Goal: Information Seeking & Learning: Learn about a topic

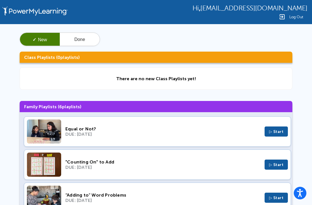
click at [75, 42] on button "Done" at bounding box center [80, 39] width 40 height 13
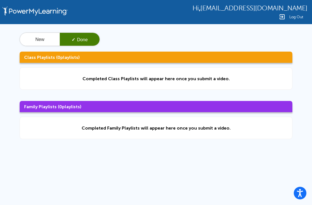
click at [39, 40] on button "New" at bounding box center [40, 39] width 40 height 13
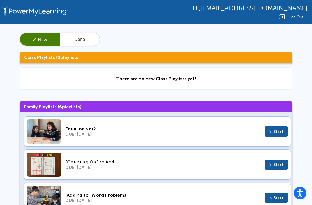
click at [237, 26] on div "✓ New Done Class Playlists ( 0 playlists) There are no new Class Playlists yet!…" at bounding box center [156, 126] width 312 height 204
click at [244, 8] on span "jhernand4448@mymail.lausd.net" at bounding box center [253, 8] width 107 height 8
click at [15, 14] on img at bounding box center [35, 12] width 69 height 24
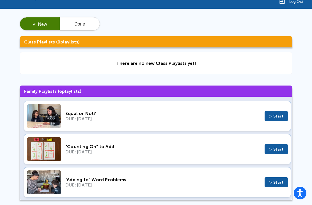
click at [74, 26] on button "Done" at bounding box center [80, 23] width 40 height 13
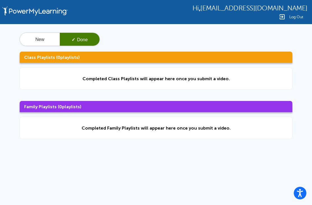
click at [21, 16] on img at bounding box center [35, 12] width 69 height 24
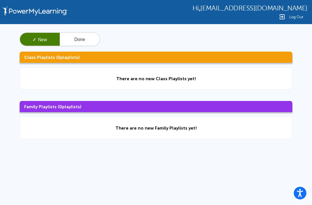
click at [45, 11] on img at bounding box center [35, 12] width 69 height 24
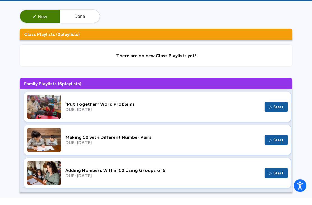
scroll to position [101, 0]
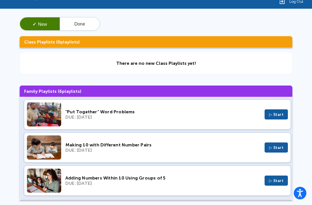
click at [278, 183] on span "▷ Start" at bounding box center [276, 180] width 15 height 5
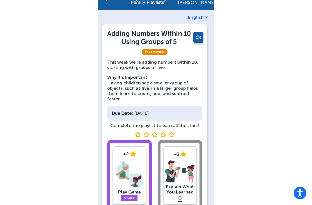
scroll to position [20, 0]
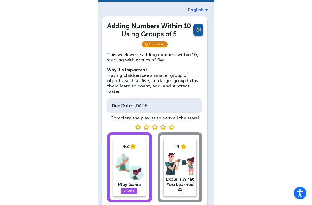
click at [134, 188] on link "Start" at bounding box center [129, 191] width 16 height 6
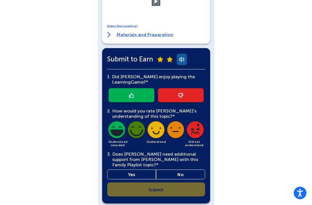
scroll to position [164, 0]
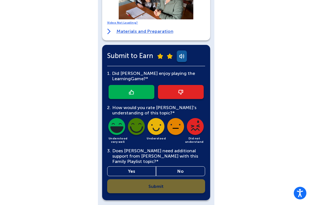
click at [232, 45] on div "Janely Hernandez English Back Play Game Optional: Warm-Up Activity Ask Janely i…" at bounding box center [156, 30] width 312 height 389
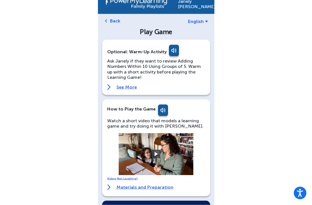
scroll to position [0, 0]
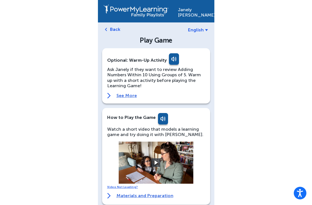
click at [290, 196] on div "Janely Hernandez English Back Play Game Optional: Warm-Up Activity Ask Janely i…" at bounding box center [156, 194] width 312 height 389
click at [253, 203] on div "Janely Hernandez English Back Play Game Optional: Warm-Up Activity Ask Janely i…" at bounding box center [156, 194] width 312 height 389
click at [175, 57] on link at bounding box center [173, 59] width 11 height 13
click at [173, 54] on link at bounding box center [173, 59] width 11 height 13
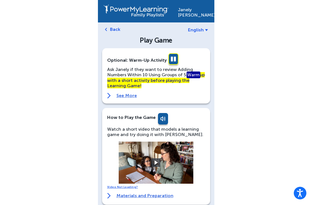
click at [123, 91] on div "Ask Janely if they want to review Adding Numbers Within 10 Using Groups of 5. W…" at bounding box center [156, 83] width 98 height 32
click at [124, 93] on link "See More" at bounding box center [156, 96] width 98 height 6
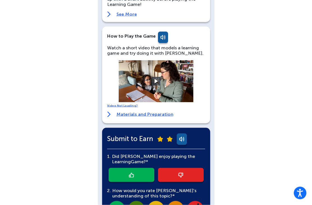
scroll to position [77, 0]
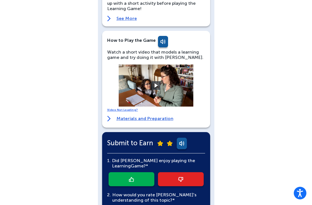
click at [168, 87] on video at bounding box center [156, 86] width 84 height 42
click at [157, 87] on button at bounding box center [156, 85] width 8 height 8
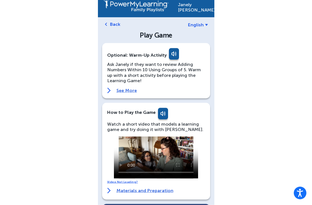
scroll to position [0, 0]
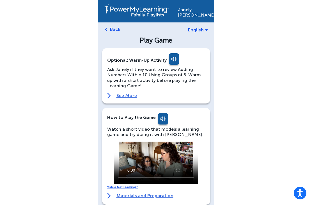
click at [129, 95] on link "See More" at bounding box center [156, 96] width 98 height 6
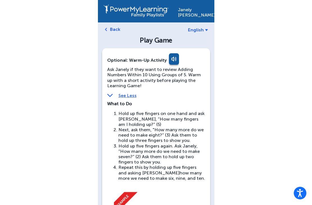
click at [127, 91] on div "Ask Janely if they want to review Adding Numbers Within 10 Using Groups of 5. W…" at bounding box center [156, 165] width 98 height 197
click at [130, 93] on link "See Less" at bounding box center [156, 95] width 98 height 5
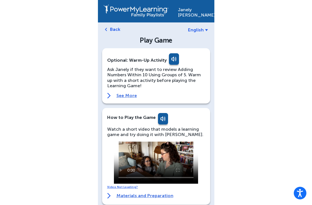
click at [110, 196] on img at bounding box center [109, 196] width 4 height 6
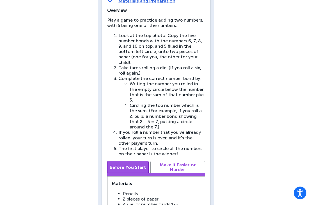
scroll to position [195, 0]
click at [207, 51] on div "How to Play the Game Watch a short video that models a learning game and try do…" at bounding box center [156, 163] width 108 height 501
click at [145, 104] on span "Circling the top number which is the sum. (For example, if you roll a 2, build …" at bounding box center [166, 115] width 72 height 27
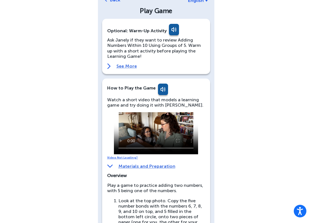
scroll to position [0, 0]
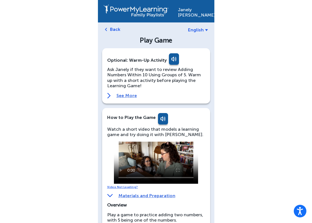
click at [133, 205] on span "Play a game to practice adding two numbers, with 5 being one of the numbers." at bounding box center [155, 217] width 96 height 11
click at [147, 197] on link "Materials and Preparation" at bounding box center [141, 195] width 68 height 5
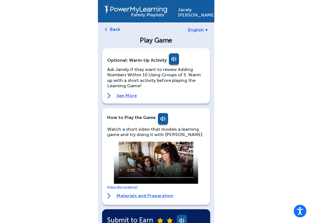
click at [132, 97] on link "See More" at bounding box center [156, 96] width 98 height 6
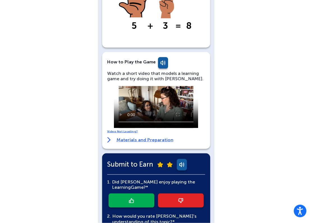
scroll to position [221, 0]
click at [158, 106] on video at bounding box center [156, 107] width 84 height 42
click at [158, 102] on video at bounding box center [156, 107] width 84 height 42
click at [154, 107] on video at bounding box center [156, 107] width 84 height 42
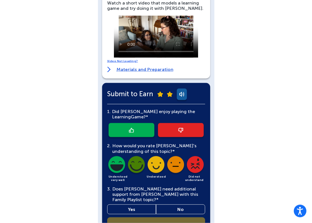
scroll to position [329, 0]
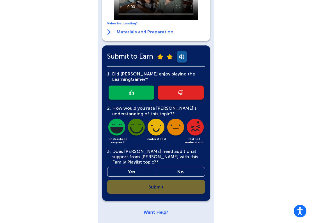
click at [128, 87] on link at bounding box center [132, 93] width 46 height 14
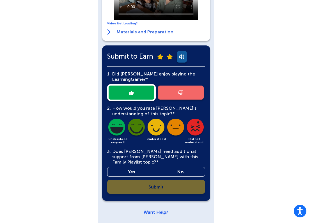
click at [179, 170] on link "No" at bounding box center [180, 172] width 49 height 10
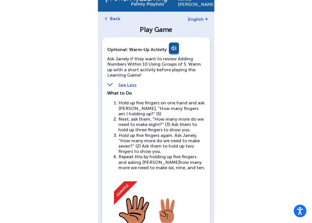
scroll to position [0, 0]
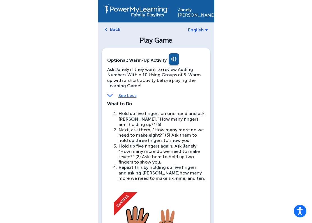
click at [115, 27] on link "Back" at bounding box center [115, 29] width 10 height 5
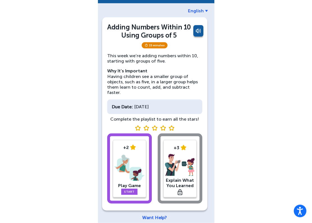
scroll to position [20, 0]
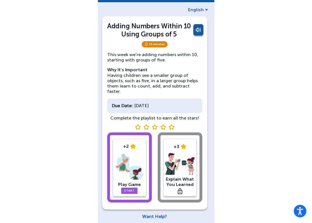
click at [144, 196] on div "+2 Play Game Start" at bounding box center [129, 167] width 45 height 70
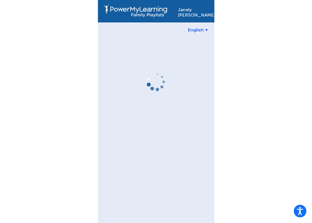
click at [132, 184] on div "[PERSON_NAME] English" at bounding box center [156, 111] width 116 height 223
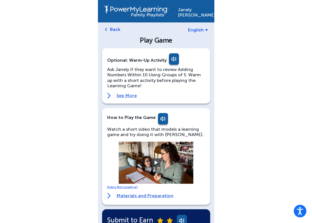
click at [113, 28] on link "Back" at bounding box center [115, 29] width 10 height 5
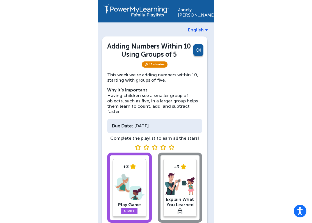
click at [185, 179] on div "+2 Play Game Start +3 Explain What You Learned" at bounding box center [154, 189] width 95 height 72
click at [187, 182] on div "+2 Play Game Start +3 Explain What You Learned" at bounding box center [154, 189] width 95 height 72
click at [132, 184] on img at bounding box center [130, 187] width 30 height 29
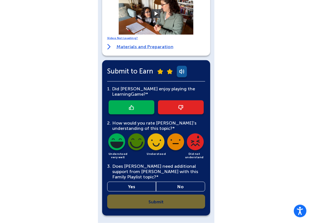
scroll to position [164, 0]
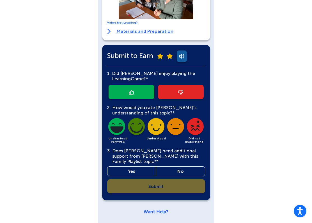
click at [141, 167] on link "Yes" at bounding box center [131, 171] width 49 height 10
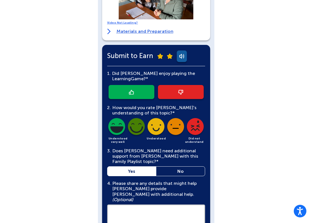
click at [184, 167] on link "No" at bounding box center [180, 171] width 49 height 10
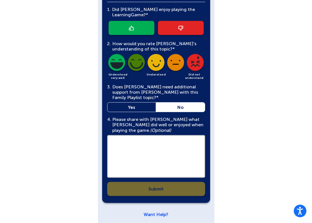
scroll to position [231, 0]
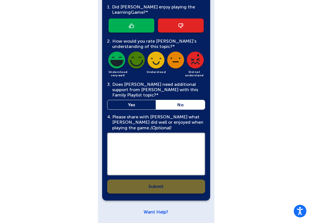
click at [135, 141] on textarea at bounding box center [156, 154] width 98 height 43
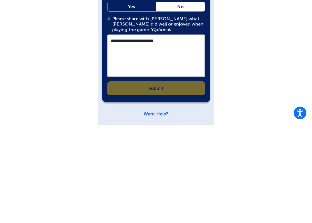
type textarea "**********"
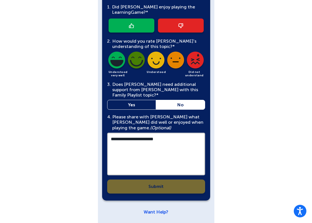
click at [182, 187] on div "**********" at bounding box center [156, 97] width 98 height 194
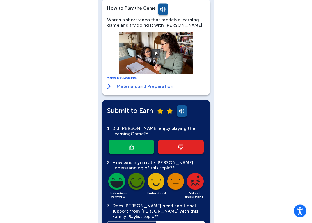
click at [133, 148] on img at bounding box center [131, 147] width 5 height 5
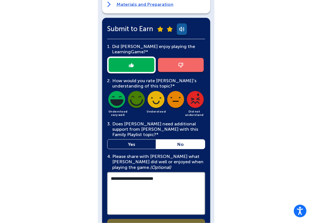
scroll to position [192, 0]
click at [140, 95] on img at bounding box center [136, 100] width 19 height 19
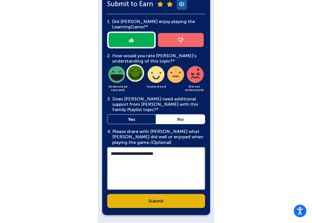
scroll to position [231, 0]
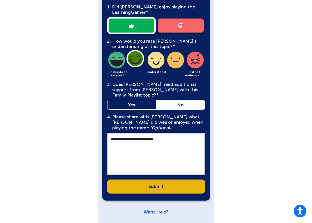
click at [176, 180] on link "Submit" at bounding box center [156, 187] width 98 height 14
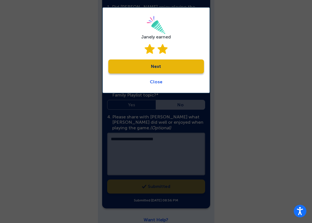
click at [142, 65] on link "Next" at bounding box center [156, 66] width 96 height 14
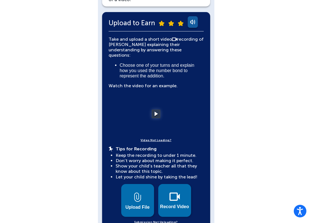
scroll to position [115, 0]
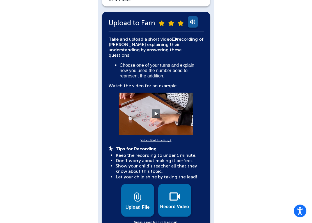
click at [156, 110] on button at bounding box center [156, 114] width 8 height 8
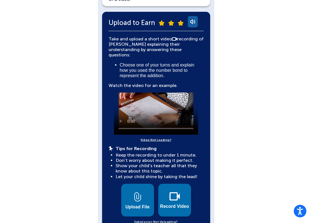
click at [154, 108] on video at bounding box center [156, 114] width 84 height 42
click at [213, 205] on div "[PERSON_NAME] English Back Explain What You Learned More You Know: Why Videos? …" at bounding box center [156, 169] width 116 height 569
click at [160, 106] on video at bounding box center [156, 114] width 84 height 42
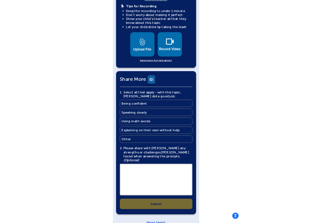
scroll to position [257, 0]
